Goal: Check status: Check status

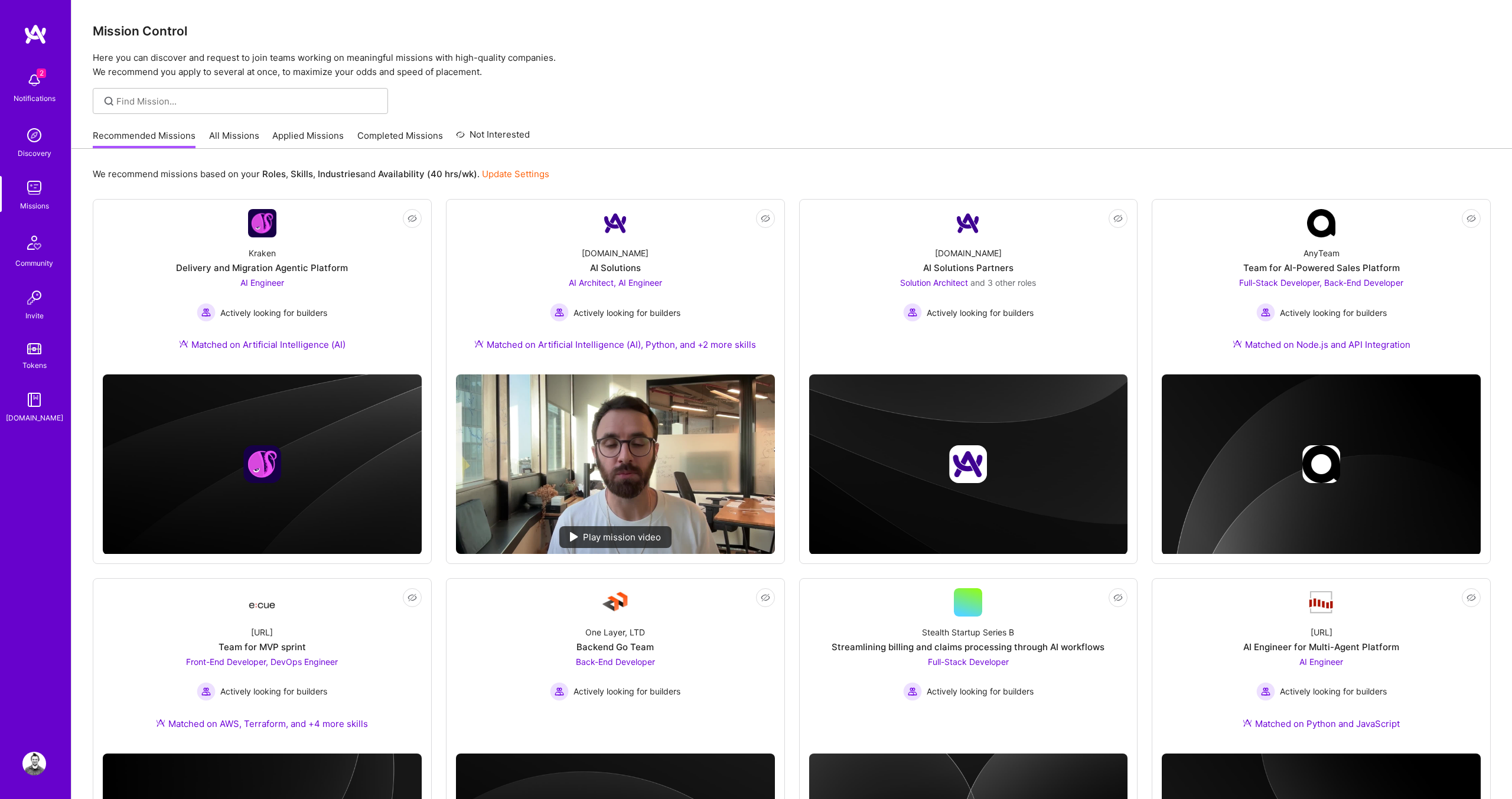
scroll to position [2, 0]
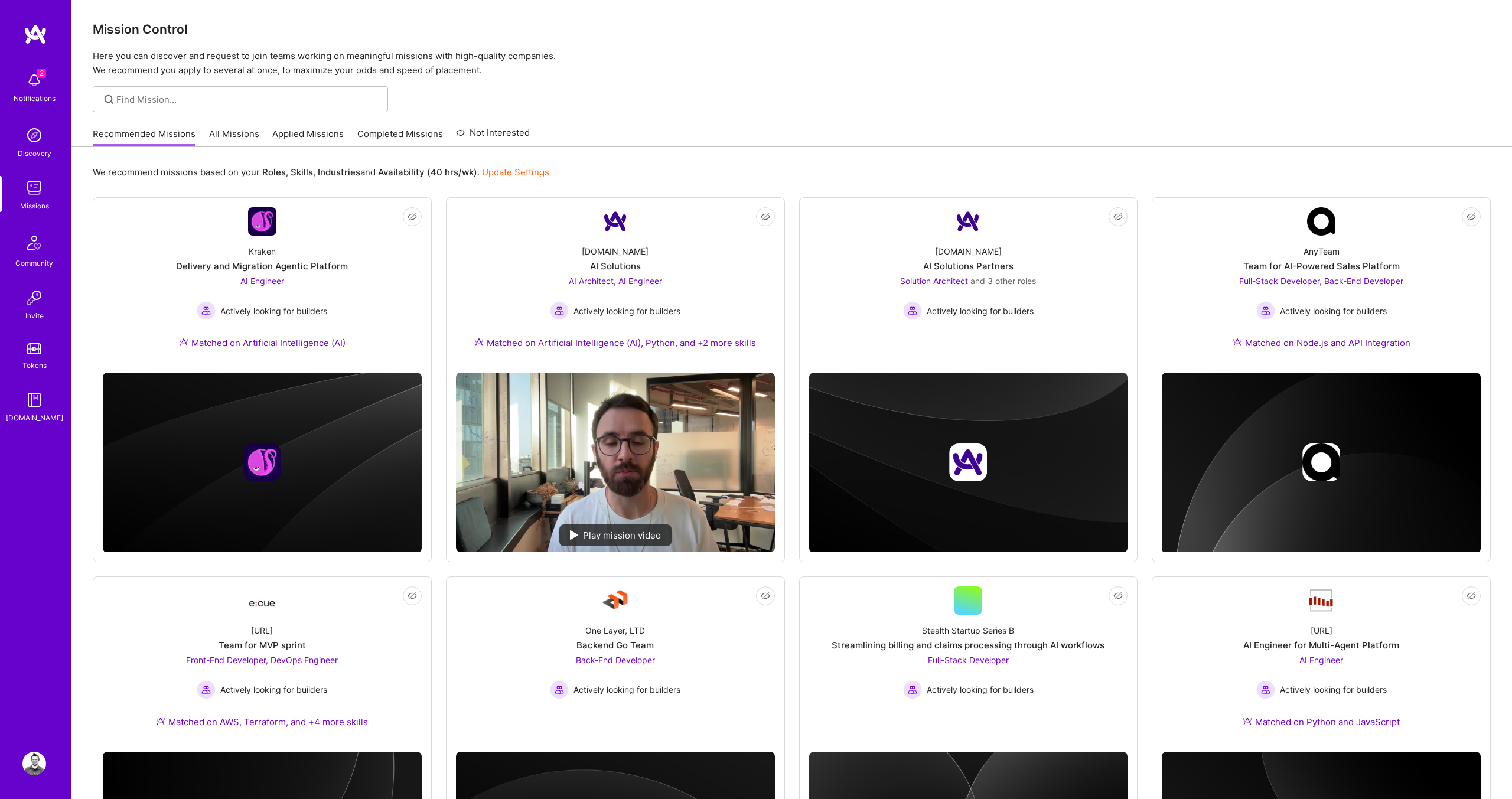
click at [231, 136] on link "All Missions" at bounding box center [234, 137] width 50 height 19
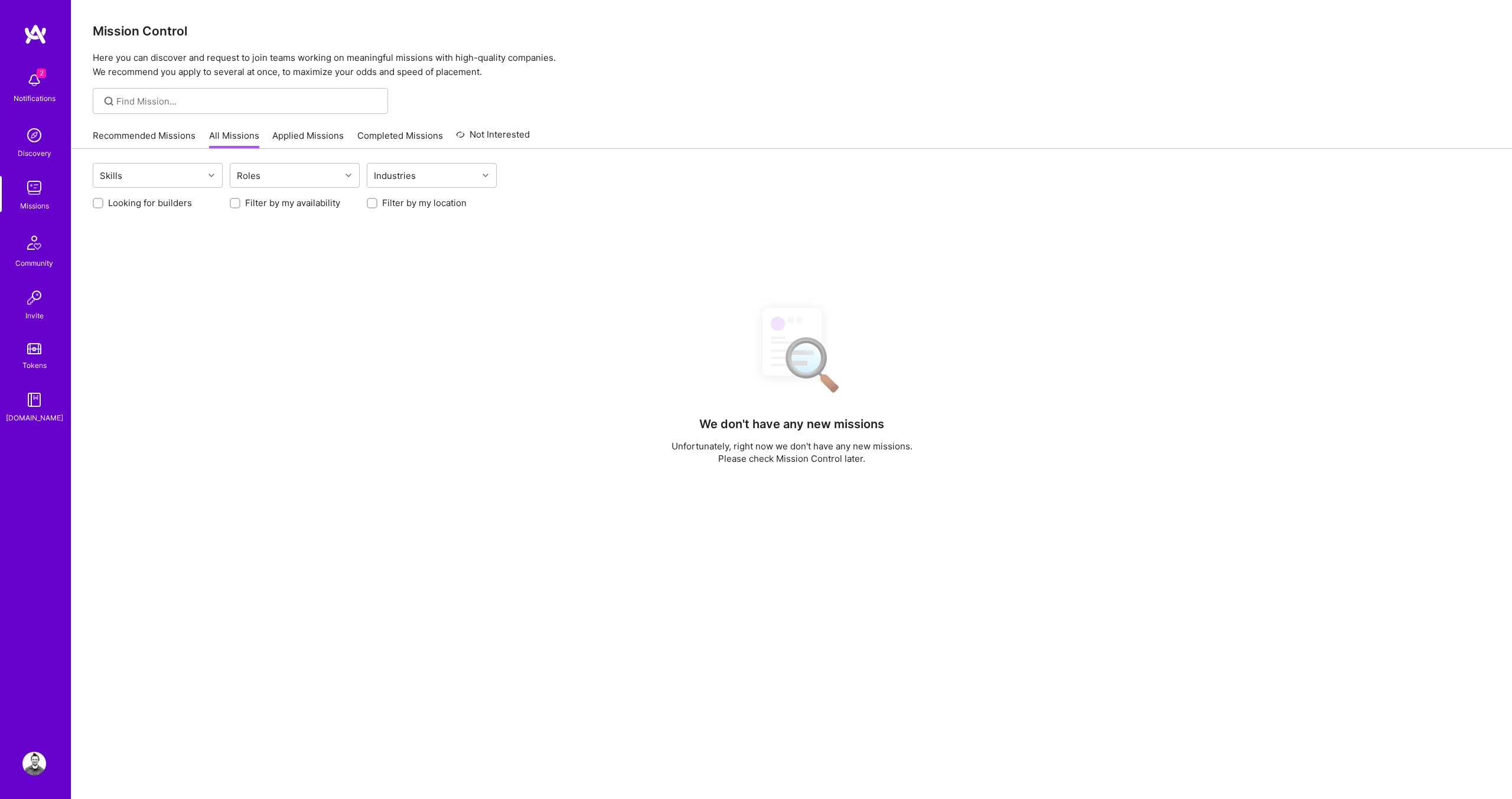
click at [296, 143] on link "Applied Missions" at bounding box center [307, 138] width 71 height 19
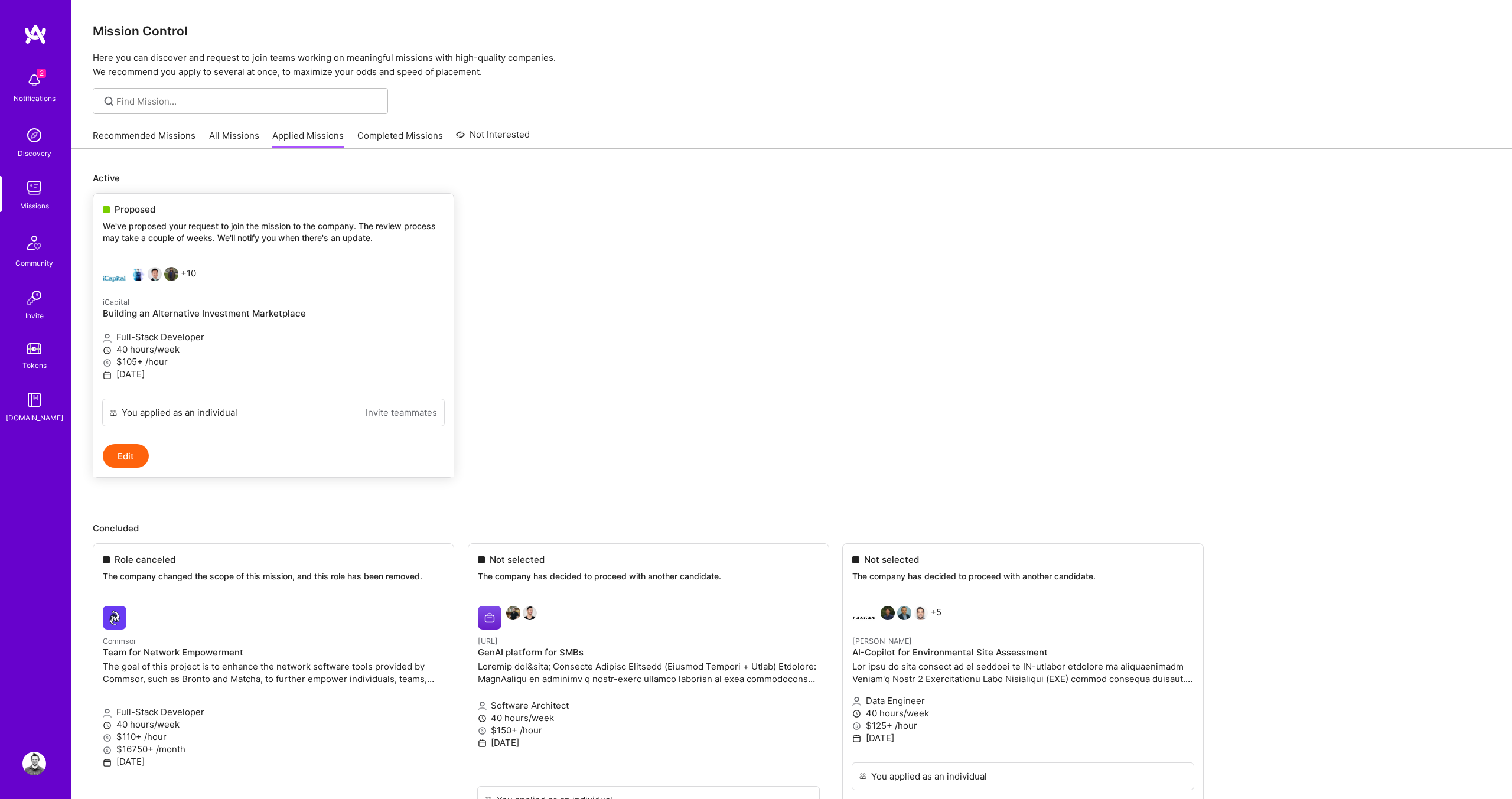
click at [216, 226] on p "We've proposed your request to join the mission to the company. The review proc…" at bounding box center [273, 232] width 341 height 23
click at [141, 209] on span "Proposed" at bounding box center [135, 209] width 41 height 12
click at [791, 301] on ul "Proposed We've proposed your request to join the mission to the company. The re…" at bounding box center [792, 352] width 1398 height 320
